Goal: Navigation & Orientation: Find specific page/section

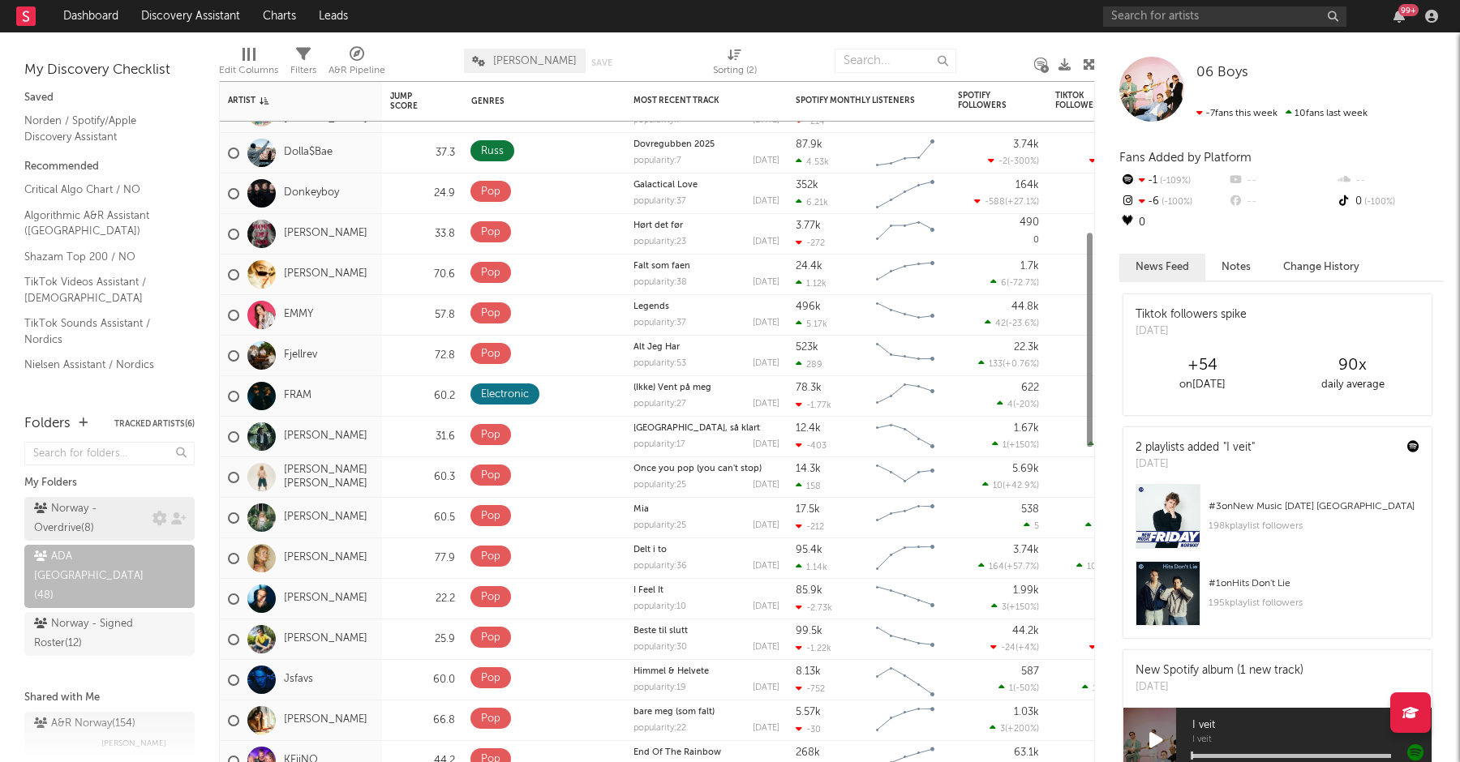
click at [84, 509] on div "Norway - Overdrive ( 8 )" at bounding box center [91, 518] width 114 height 39
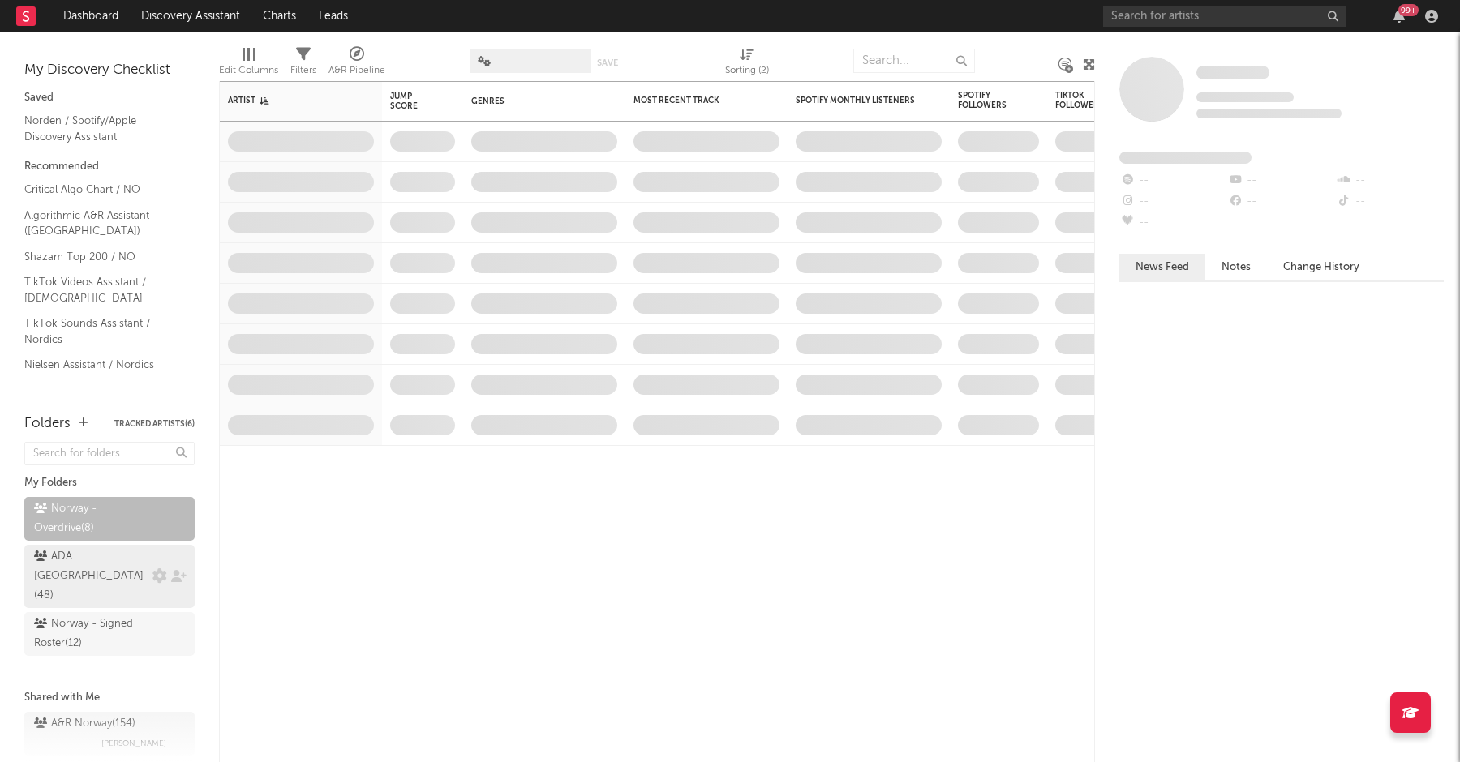
click at [88, 564] on div "ADA Norway ( 48 )" at bounding box center [91, 576] width 114 height 58
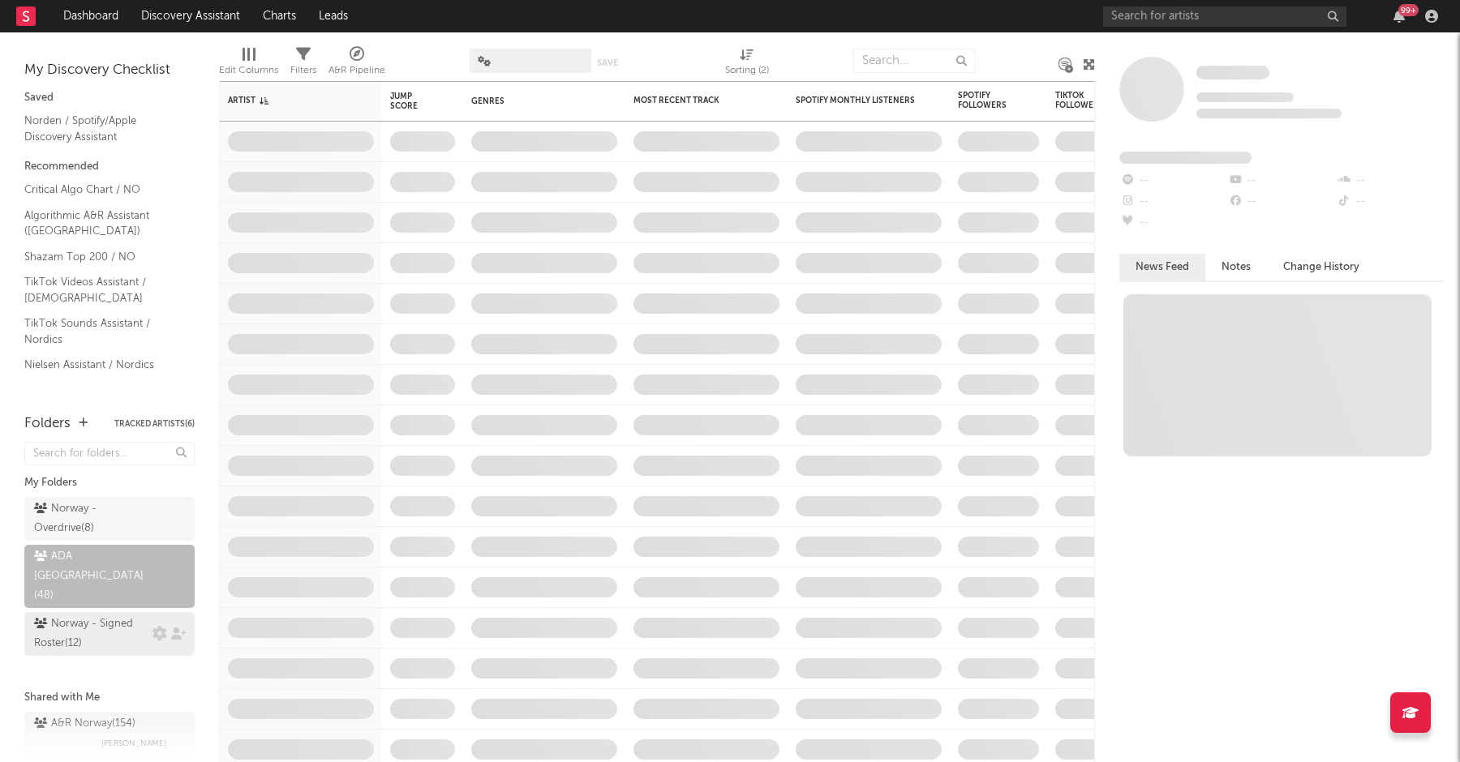
click at [81, 615] on div "Norway - Signed Roster ( 12 )" at bounding box center [91, 634] width 114 height 39
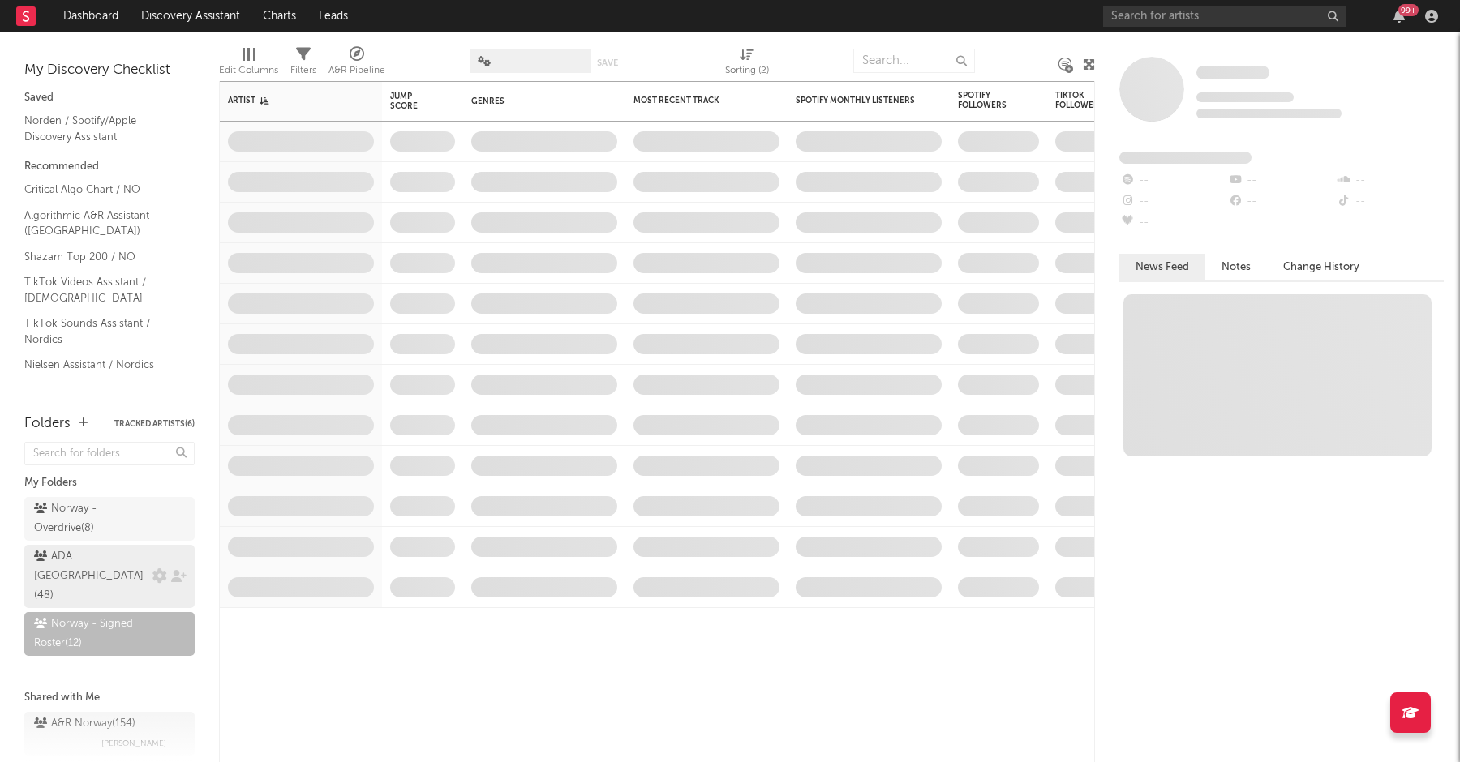
click at [97, 551] on div "ADA Norway ( 48 )" at bounding box center [91, 576] width 114 height 58
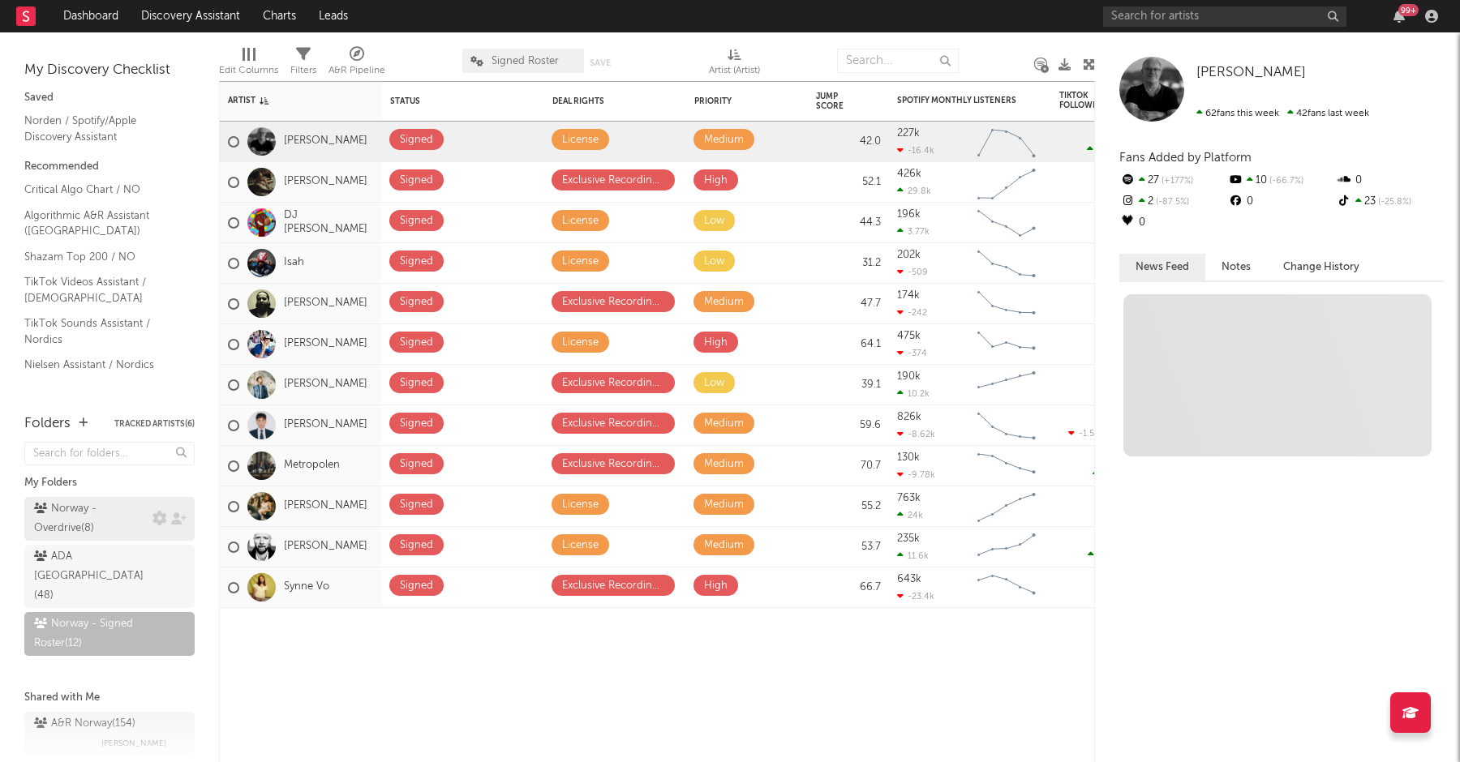
click at [93, 504] on div "Norway - Overdrive ( 8 )" at bounding box center [91, 518] width 114 height 39
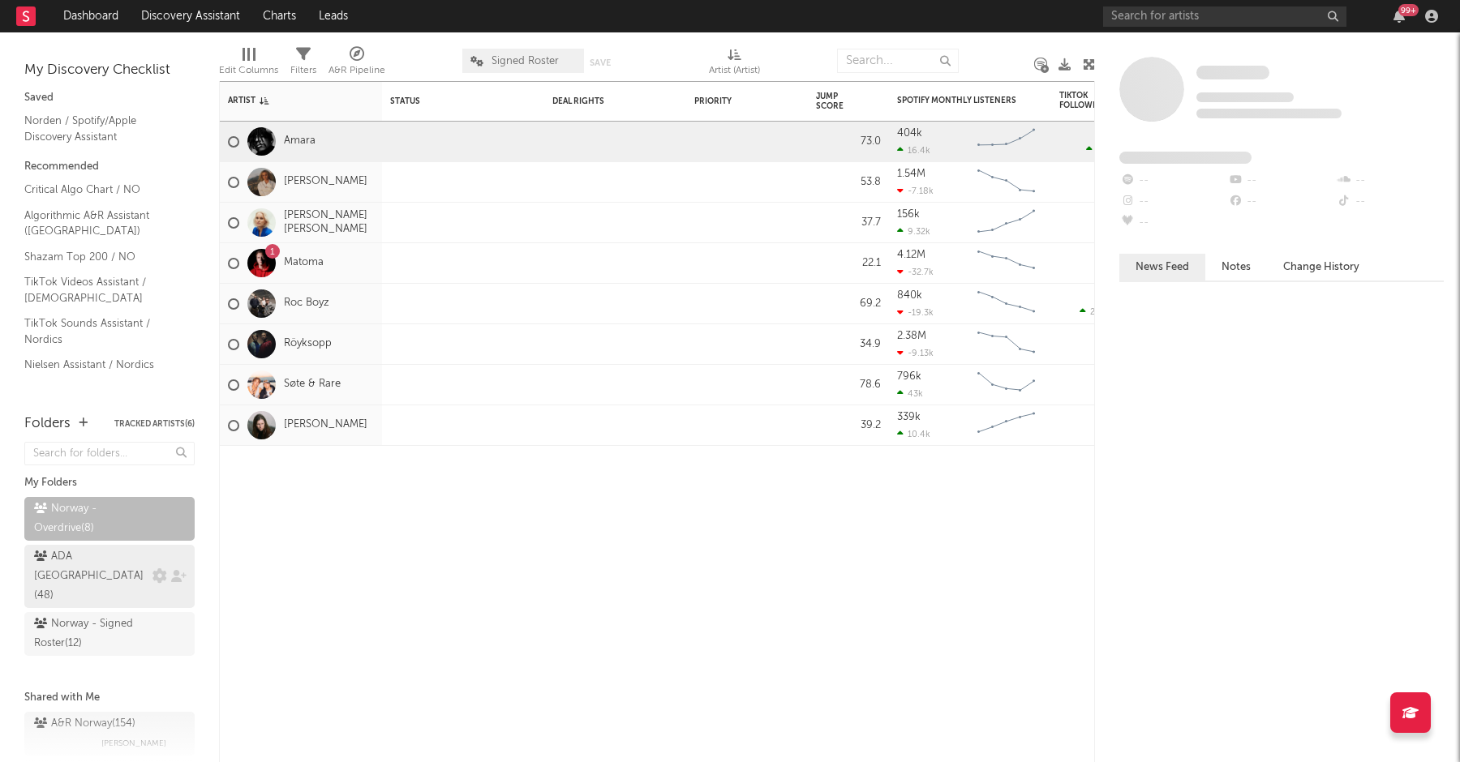
click at [96, 555] on div "ADA Norway ( 48 )" at bounding box center [91, 576] width 114 height 58
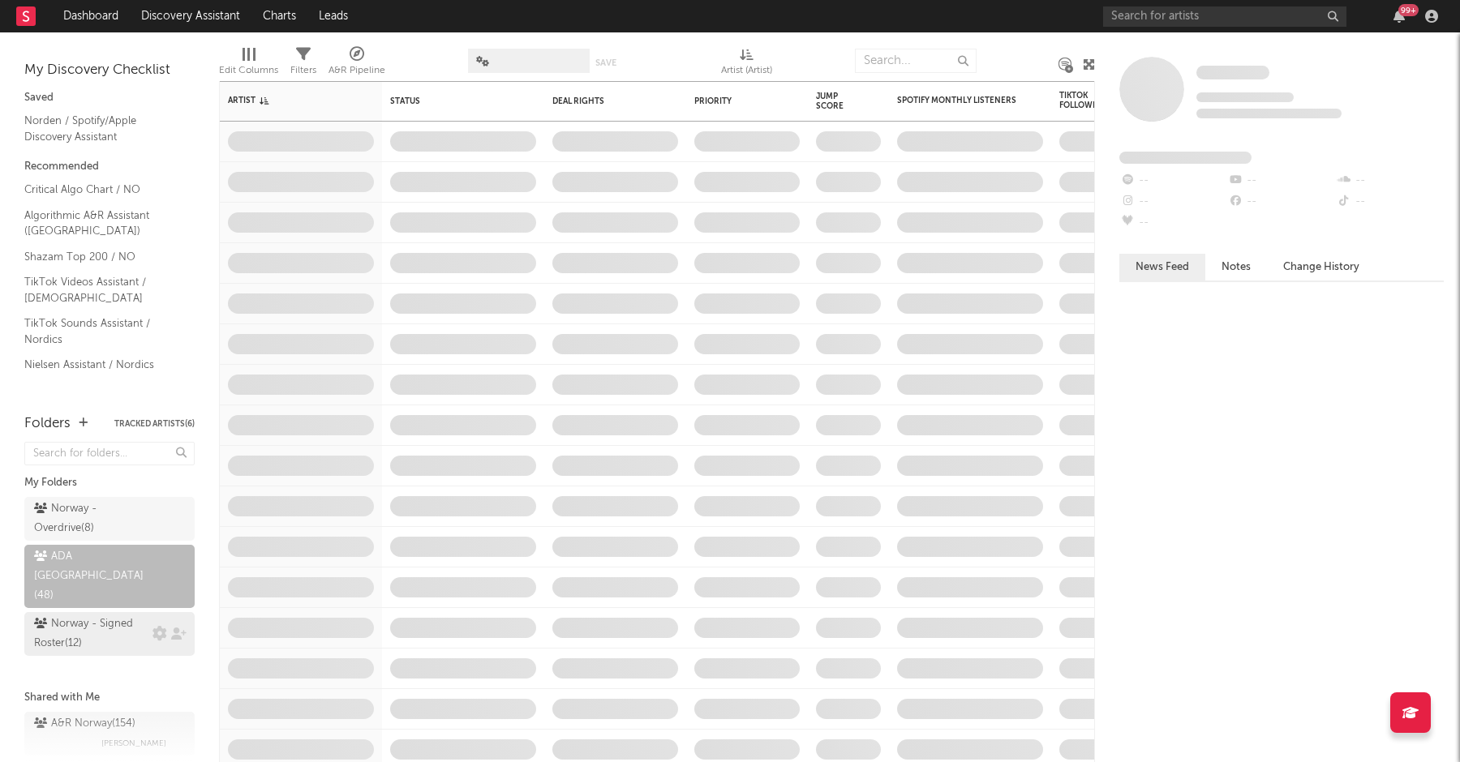
click at [88, 615] on div "Norway - Signed Roster ( 12 )" at bounding box center [91, 634] width 114 height 39
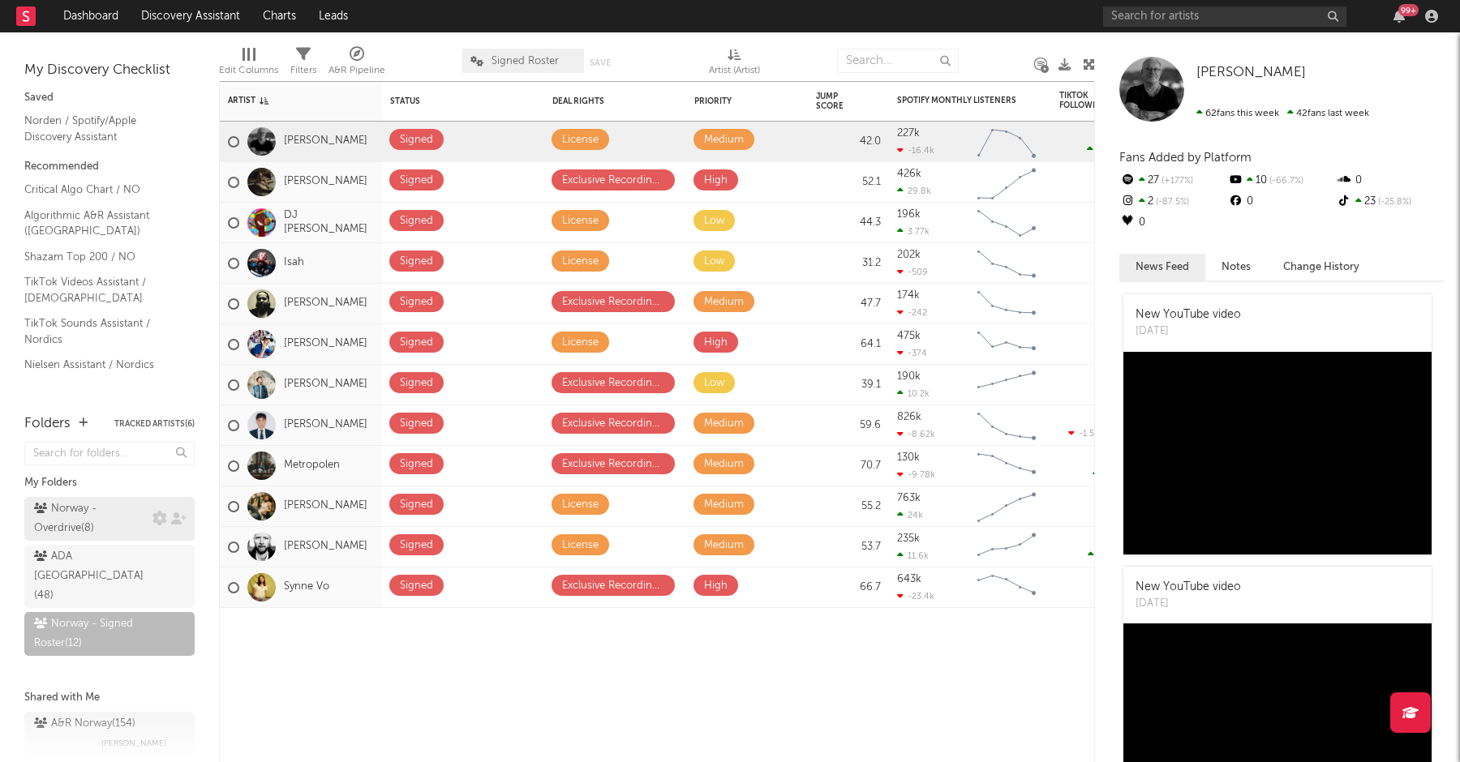
click at [87, 509] on div "Norway - Overdrive ( 8 )" at bounding box center [91, 518] width 114 height 39
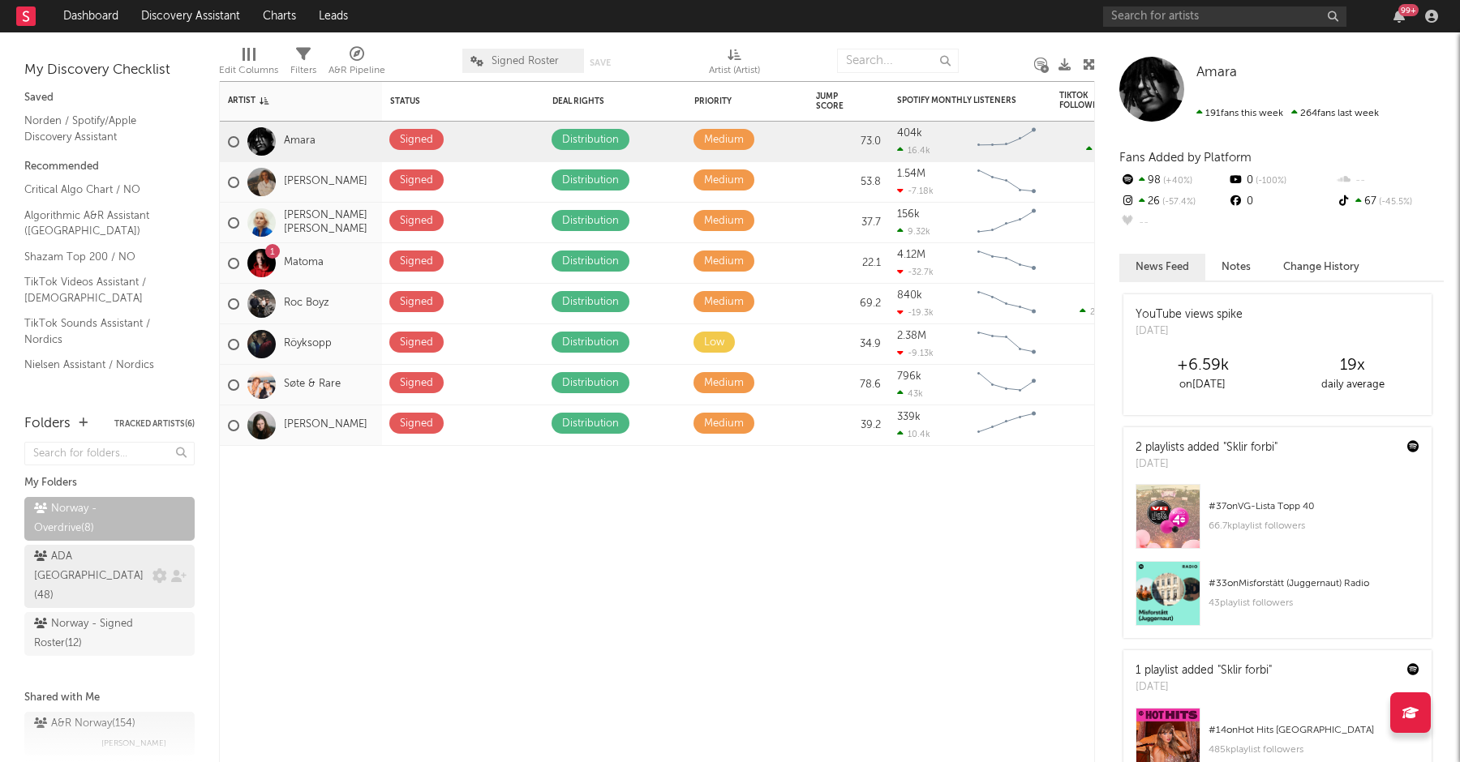
click at [93, 568] on link "ADA Norway ( 48 )" at bounding box center [109, 576] width 170 height 63
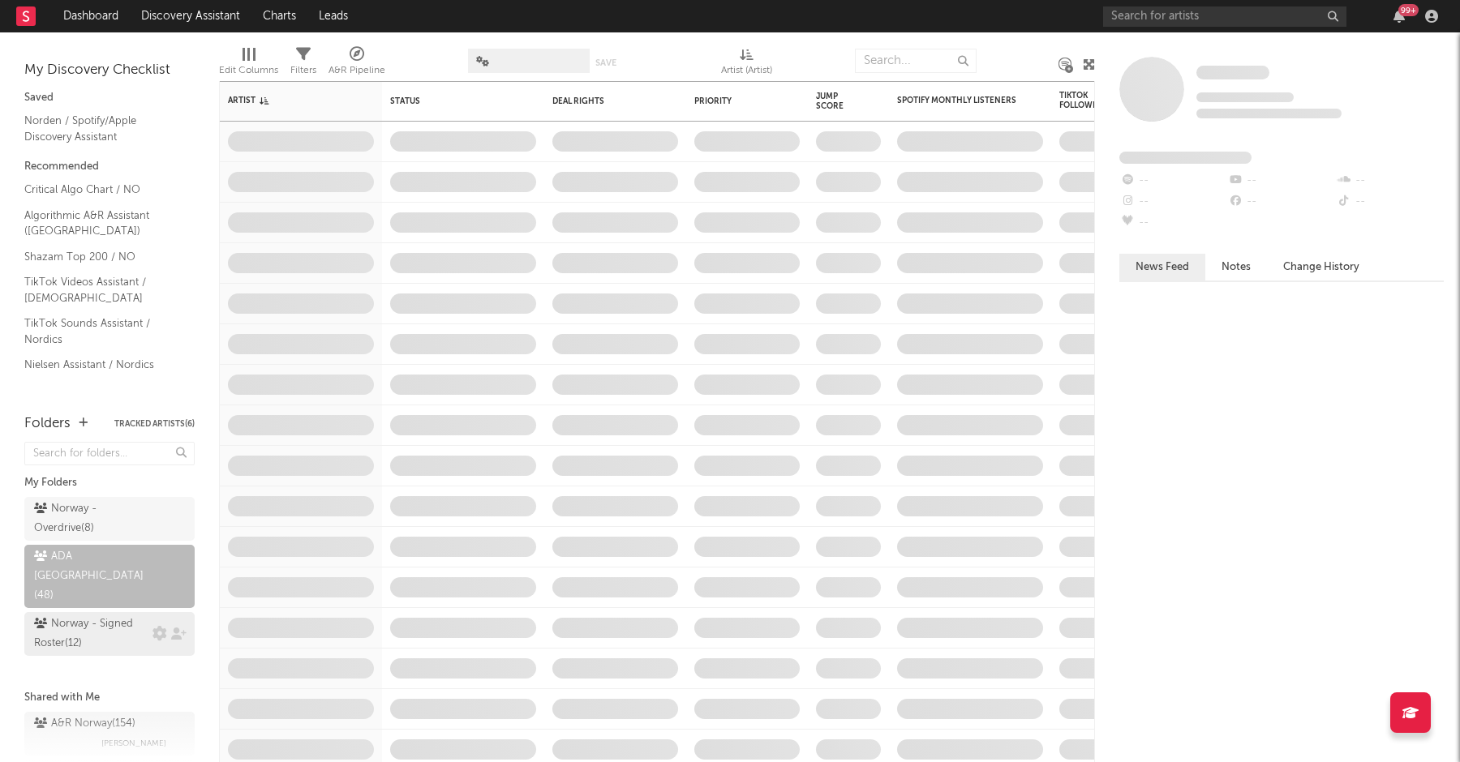
click at [68, 615] on div "Norway - Signed Roster ( 12 )" at bounding box center [91, 634] width 114 height 39
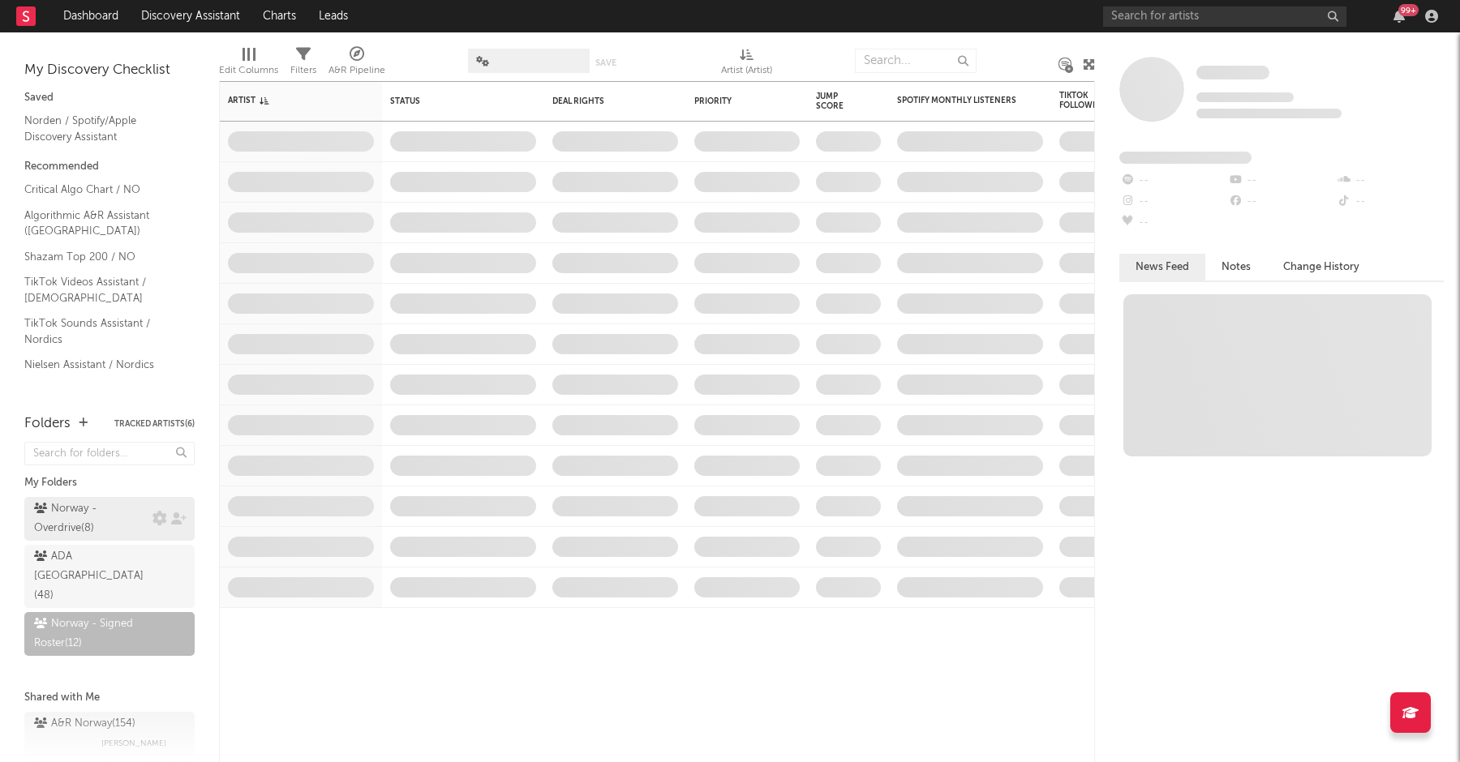
click at [67, 520] on div "Norway - Overdrive ( 8 )" at bounding box center [91, 518] width 114 height 39
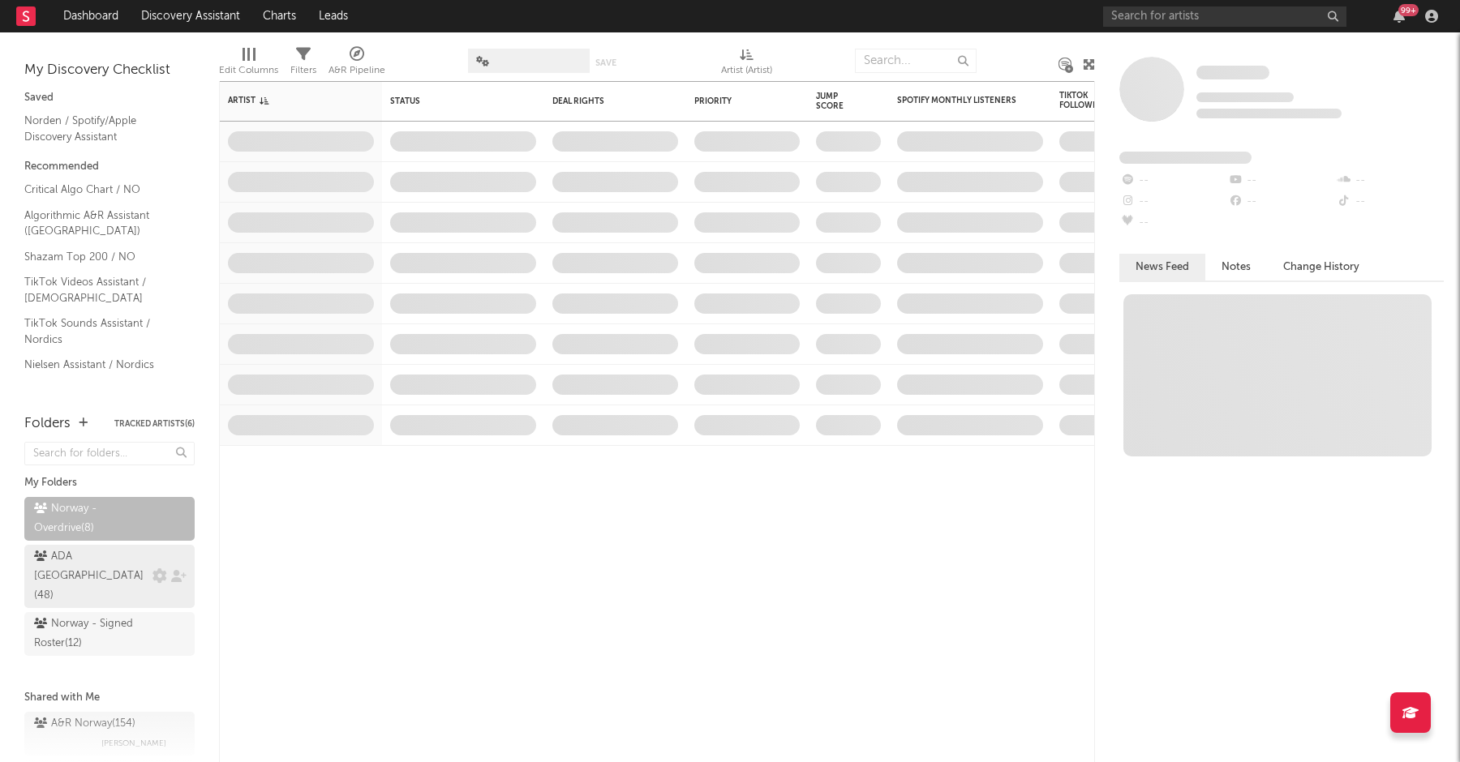
click at [82, 559] on div "ADA Norway ( 48 )" at bounding box center [91, 576] width 114 height 58
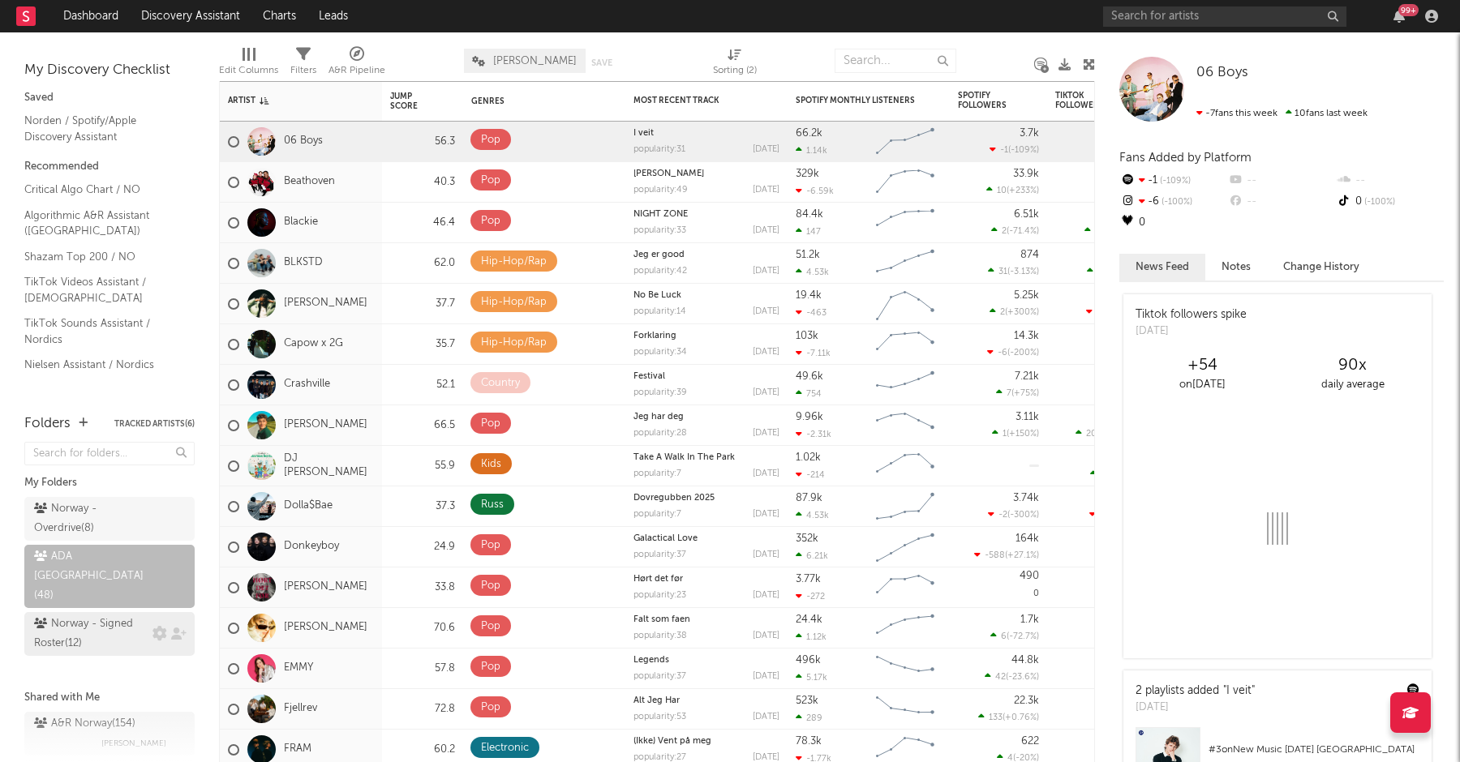
click at [78, 615] on div "Norway - Signed Roster ( 12 )" at bounding box center [91, 634] width 114 height 39
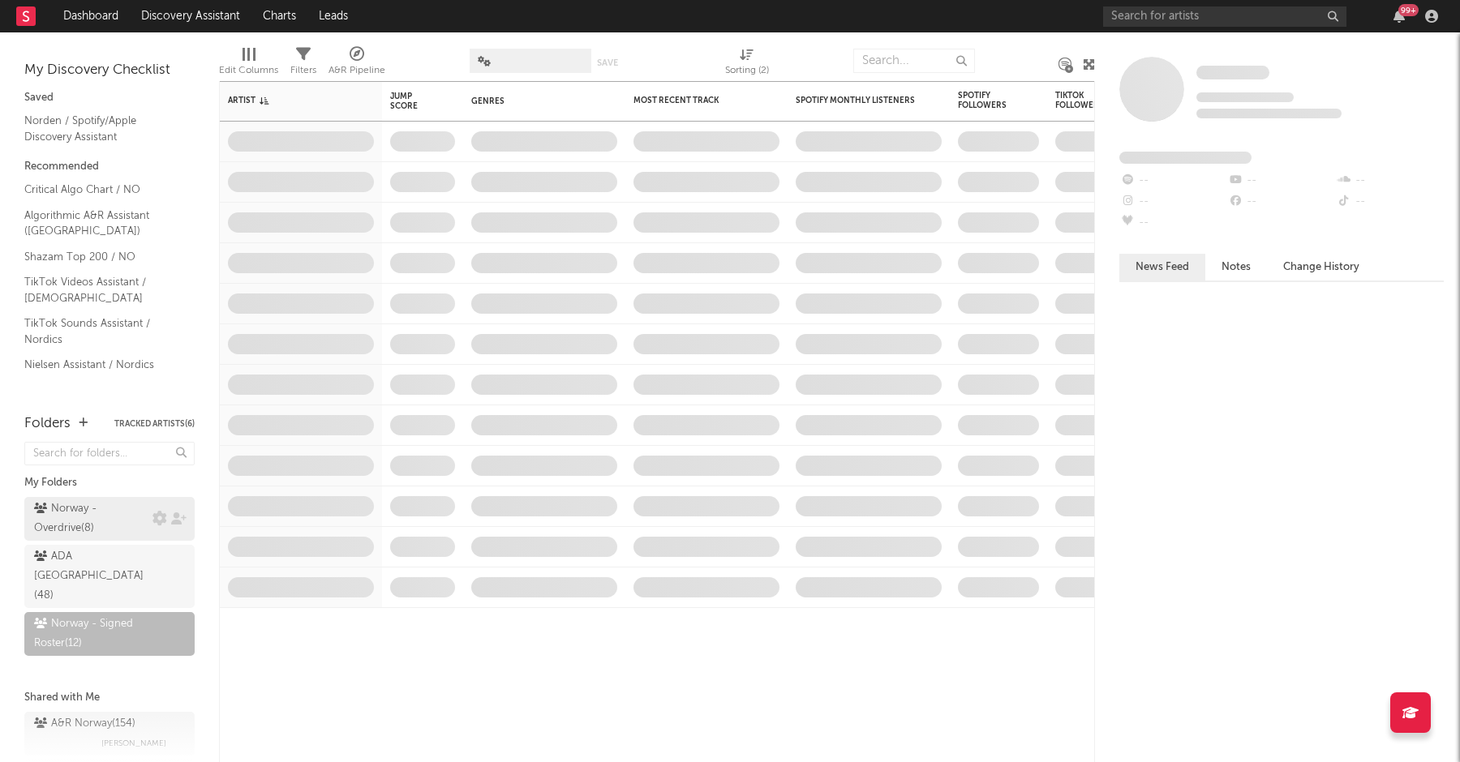
click at [76, 522] on div "Norway - Overdrive ( 8 )" at bounding box center [91, 518] width 114 height 39
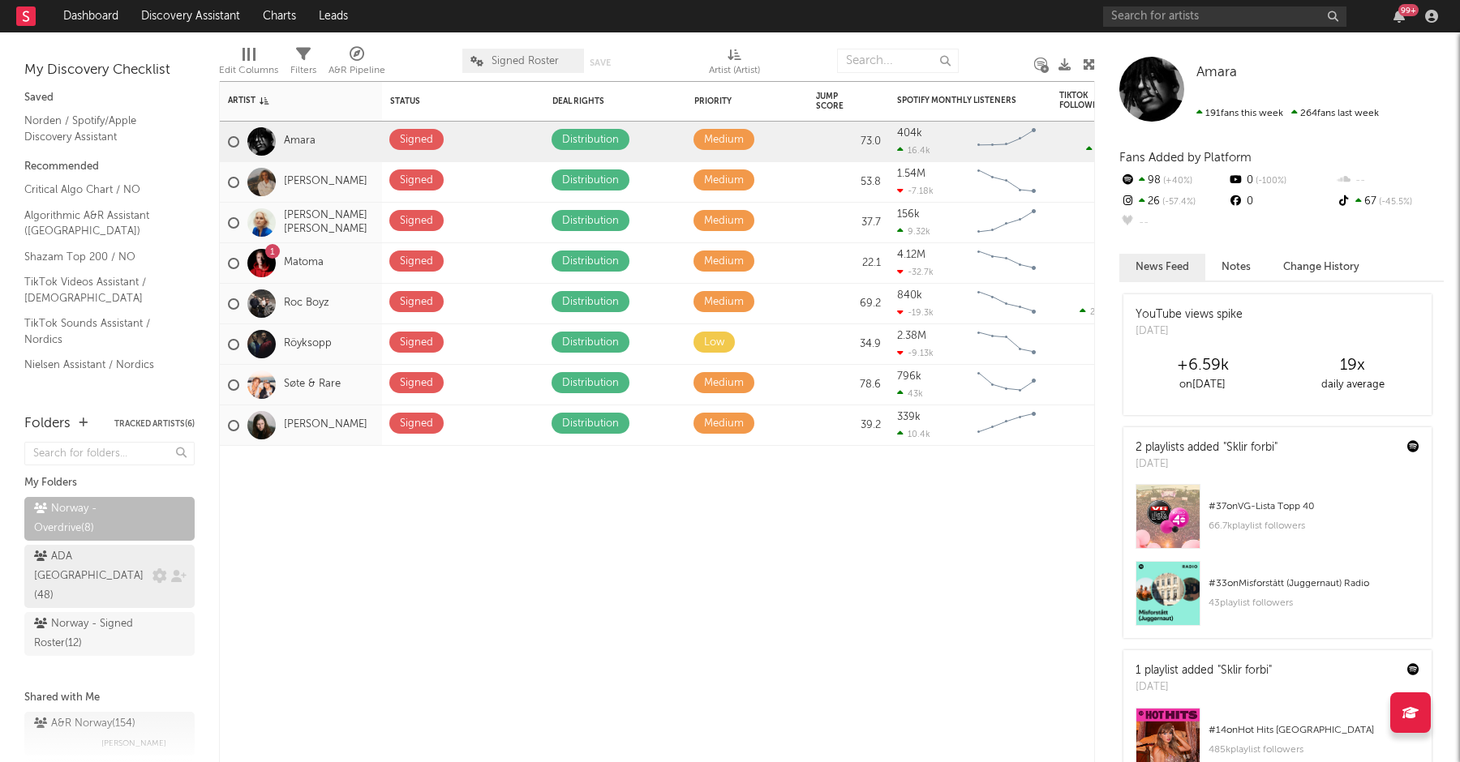
click at [102, 553] on div "ADA Norway ( 48 )" at bounding box center [91, 576] width 114 height 58
